Goal: Task Accomplishment & Management: Use online tool/utility

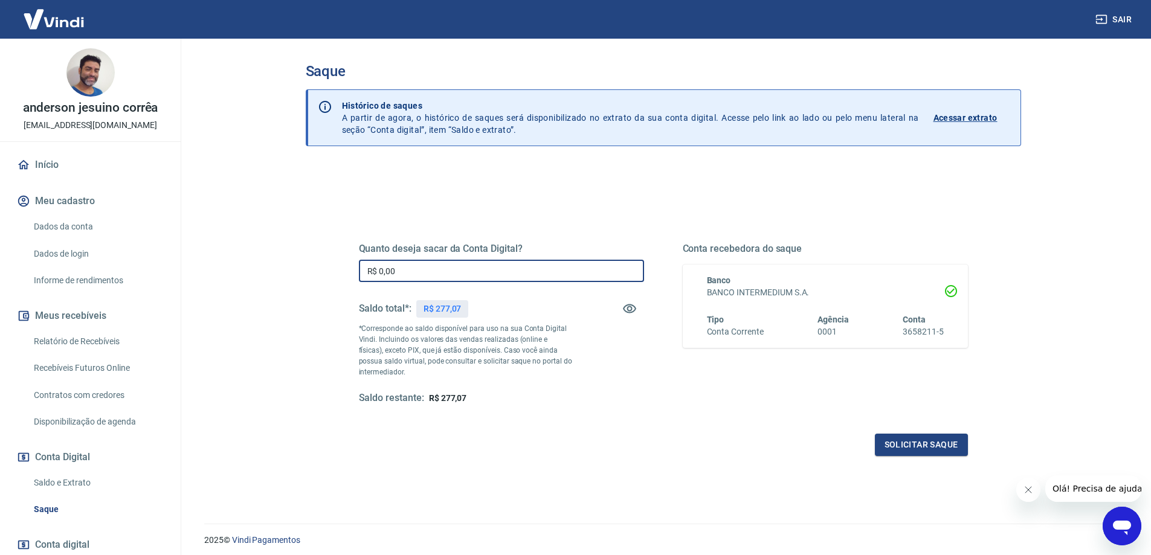
drag, startPoint x: 428, startPoint y: 271, endPoint x: 258, endPoint y: 283, distance: 170.2
click at [258, 283] on main "Saque Histórico de saques A partir de agora, o histórico de saques será disponi…" at bounding box center [663, 297] width 976 height 516
type input "R$ 277,07"
click at [930, 443] on button "Solicitar saque" at bounding box center [921, 445] width 93 height 22
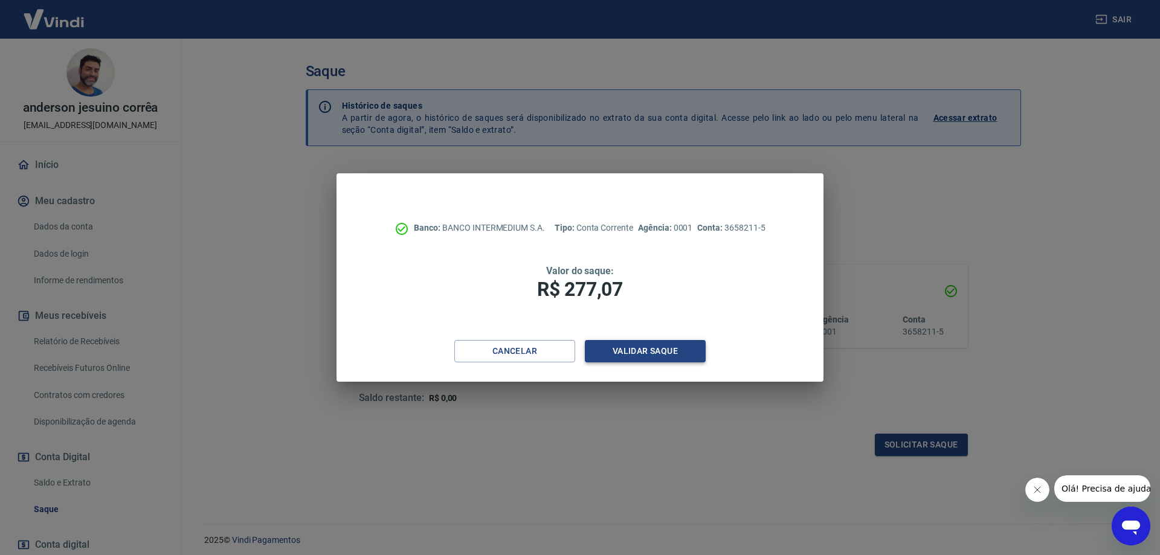
click at [659, 344] on button "Validar saque" at bounding box center [645, 351] width 121 height 22
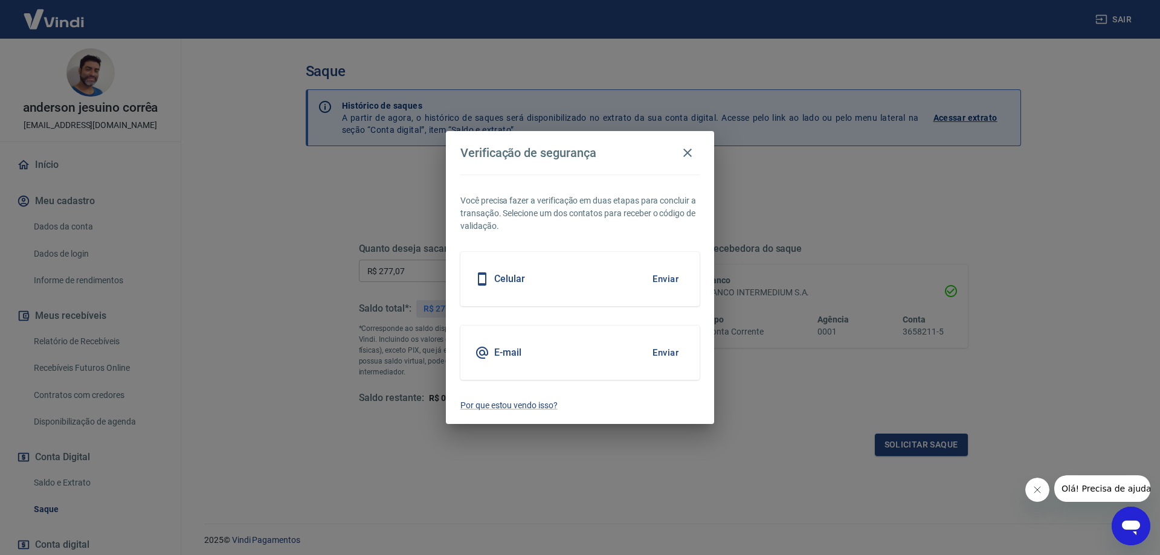
click at [675, 274] on button "Enviar" at bounding box center [665, 278] width 39 height 25
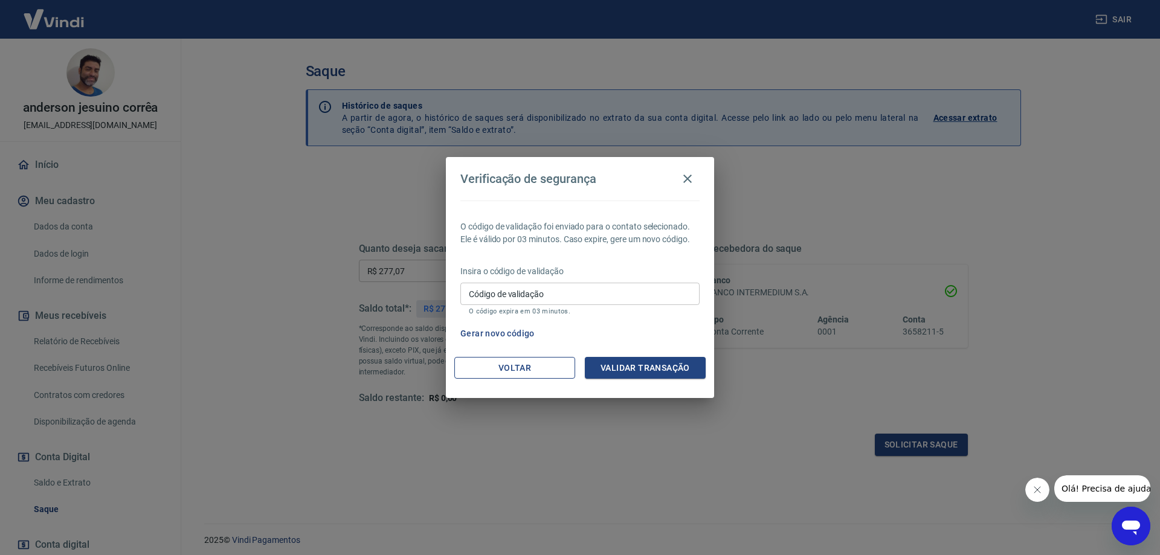
click at [538, 365] on button "Voltar" at bounding box center [514, 368] width 121 height 22
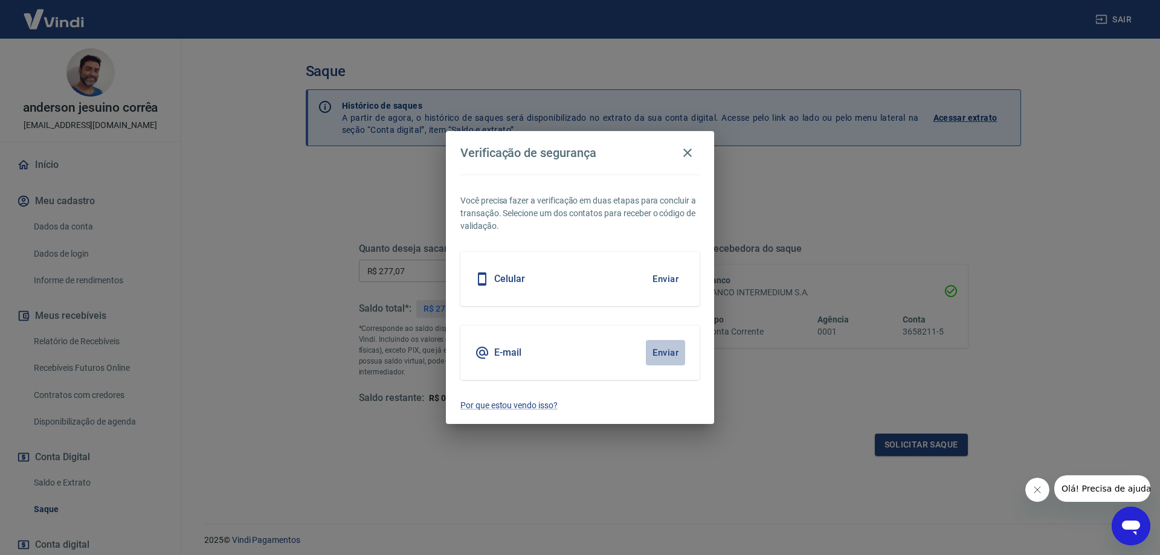
click at [661, 351] on button "Enviar" at bounding box center [665, 352] width 39 height 25
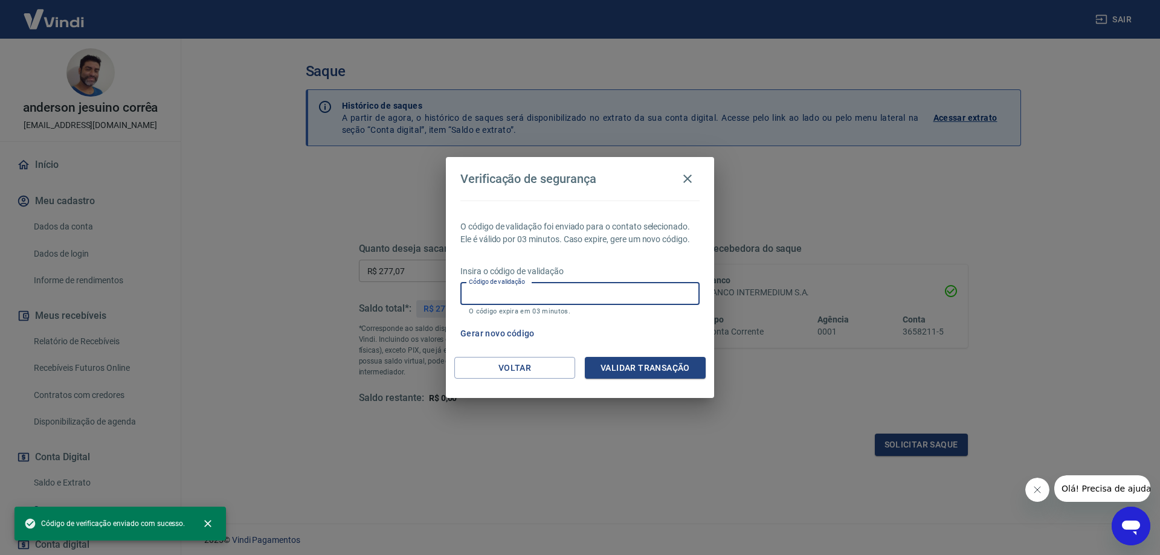
click at [562, 300] on input "Código de validação" at bounding box center [579, 294] width 239 height 22
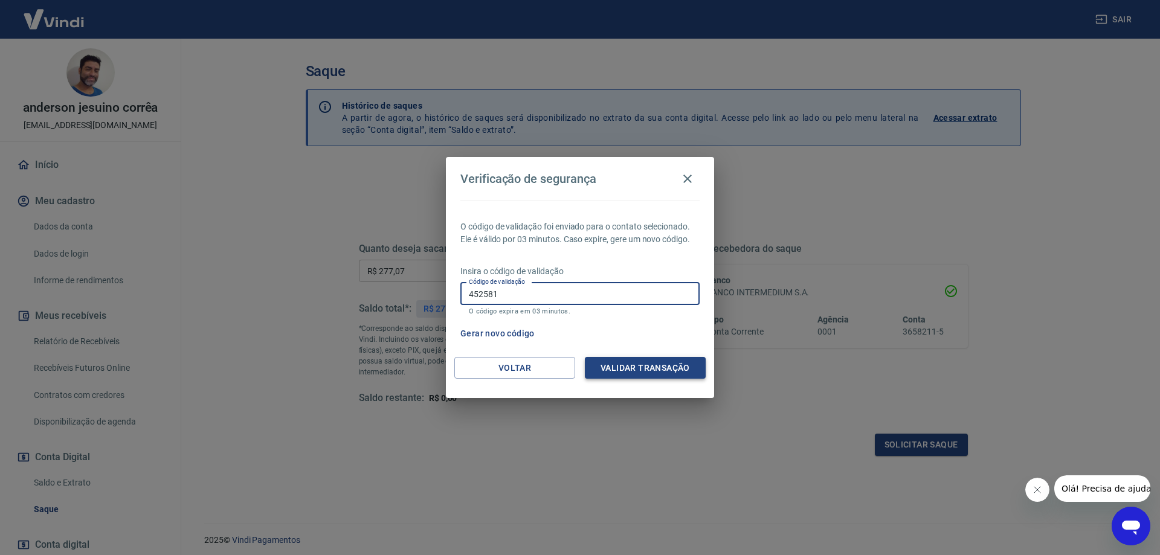
type input "452581"
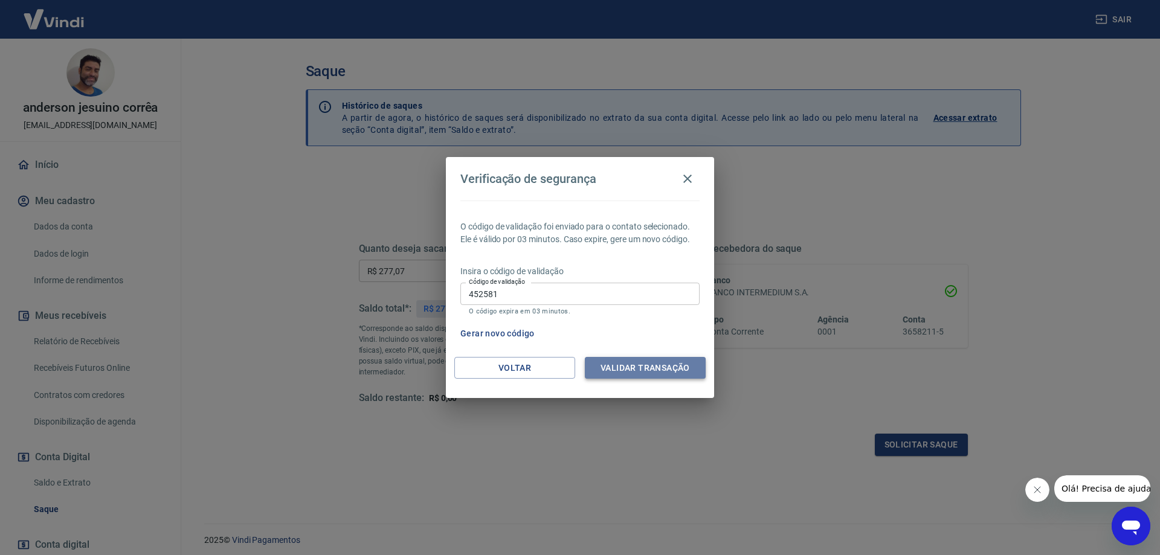
click at [638, 370] on button "Validar transação" at bounding box center [645, 368] width 121 height 22
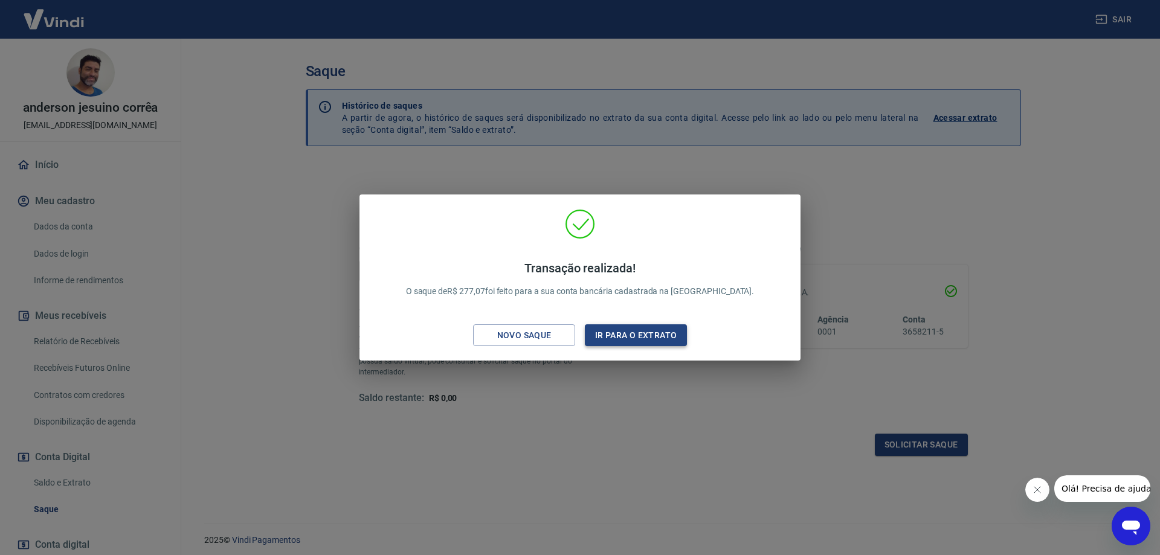
click at [634, 337] on button "Ir para o extrato" at bounding box center [636, 335] width 102 height 22
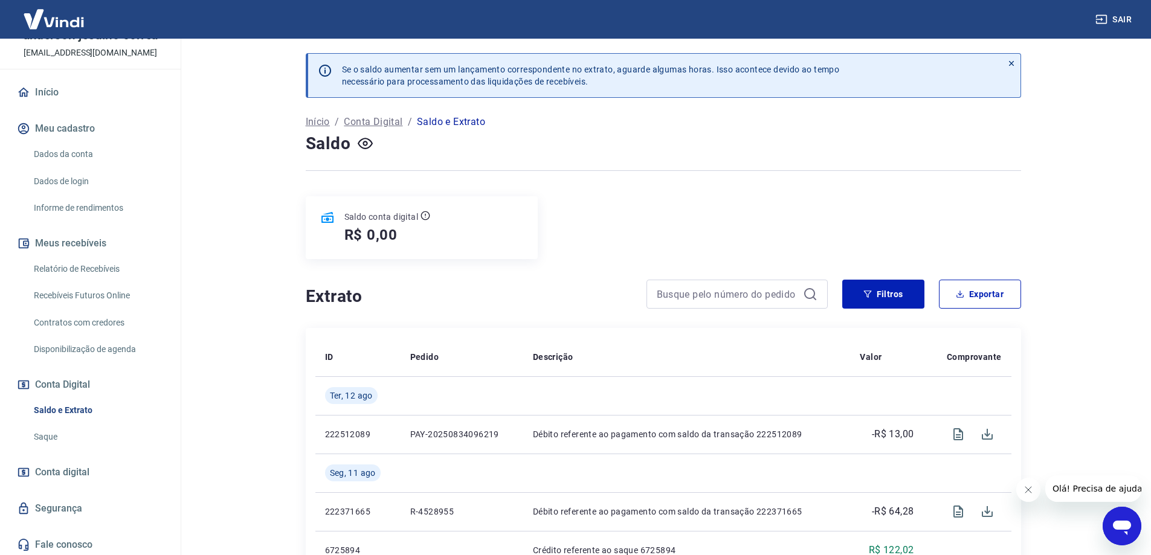
scroll to position [76, 0]
click at [67, 405] on link "Saldo e Extrato" at bounding box center [97, 407] width 137 height 25
